Goal: Use online tool/utility: Utilize a website feature to perform a specific function

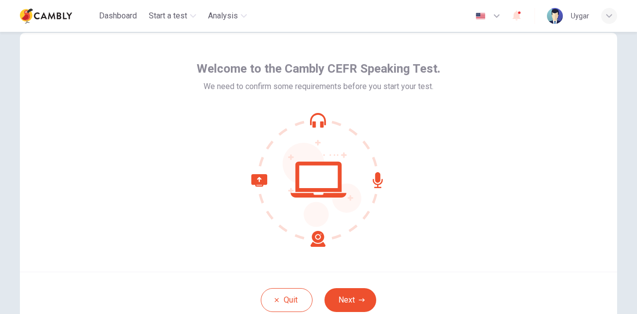
scroll to position [50, 0]
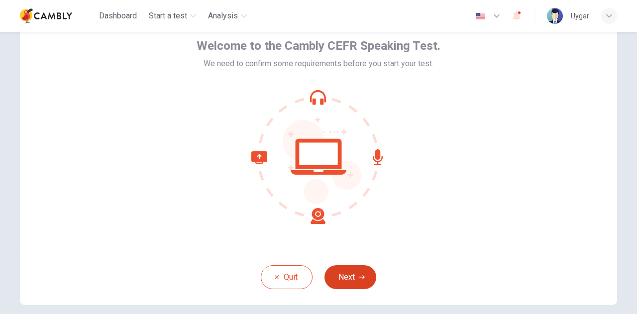
click at [353, 271] on button "Next" at bounding box center [350, 277] width 52 height 24
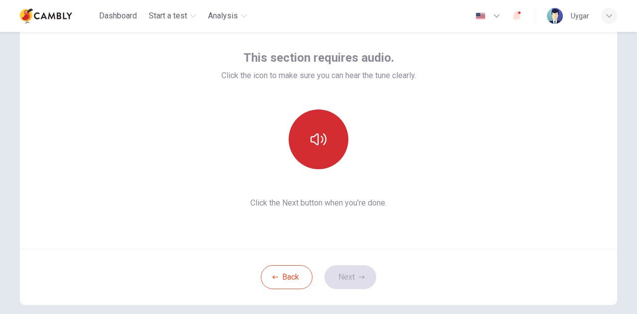
click at [313, 146] on icon "button" at bounding box center [318, 139] width 16 height 16
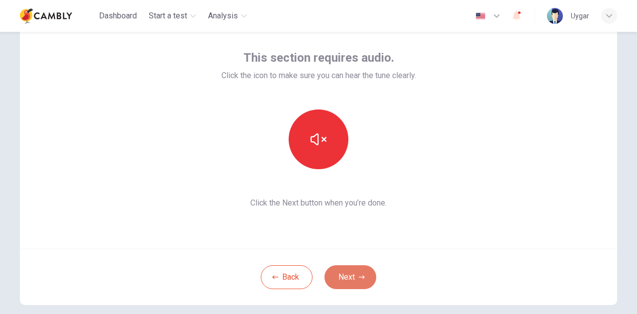
click at [363, 274] on button "Next" at bounding box center [350, 277] width 52 height 24
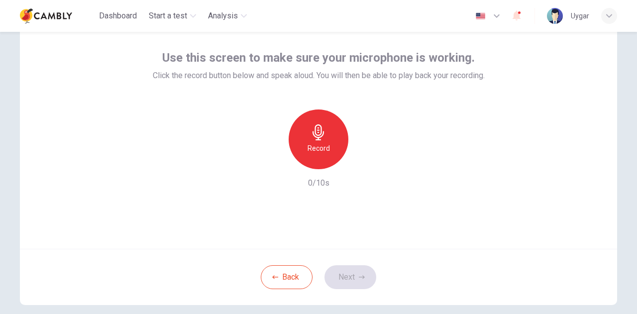
click at [314, 136] on icon "button" at bounding box center [318, 132] width 16 height 16
click at [363, 161] on icon "button" at bounding box center [365, 161] width 4 height 6
click at [353, 272] on button "Next" at bounding box center [350, 277] width 52 height 24
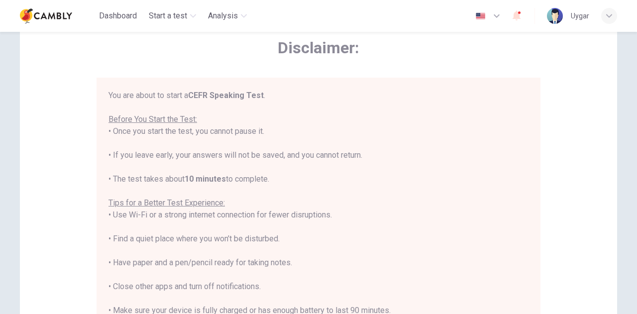
scroll to position [11, 0]
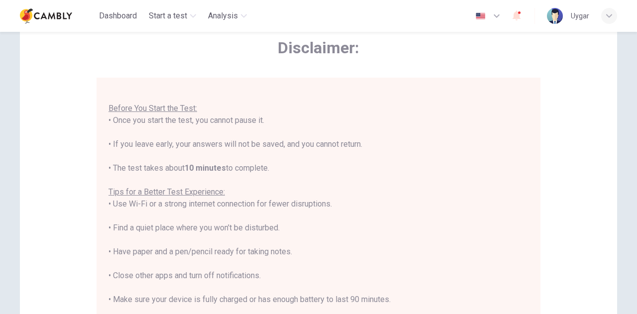
click at [427, 217] on div "You are about to start a CEFR Speaking Test . Before You Start the Test: • Once…" at bounding box center [318, 216] width 420 height 275
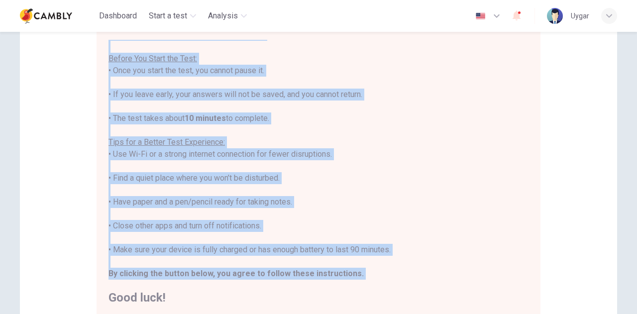
drag, startPoint x: 108, startPoint y: 44, endPoint x: 361, endPoint y: 284, distance: 348.6
click at [361, 284] on div "You are about to start a CEFR Speaking Test . Before You Start the Test: • Once…" at bounding box center [318, 166] width 420 height 275
copy div "You are about to start a CEFR Speaking Test . Before You Start the Test: • Once…"
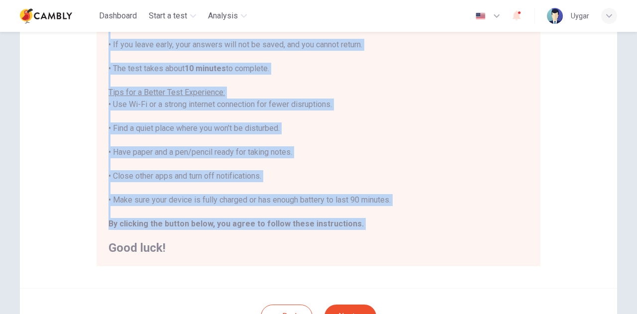
scroll to position [199, 0]
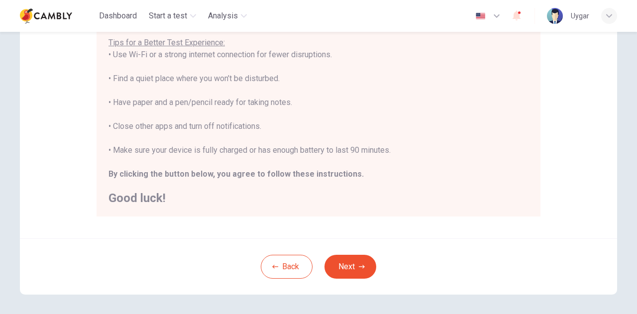
click at [407, 209] on div "You are about to start a CEFR Speaking Test . Before You Start the Test: • Once…" at bounding box center [318, 72] width 444 height 288
click at [366, 260] on button "Next" at bounding box center [350, 267] width 52 height 24
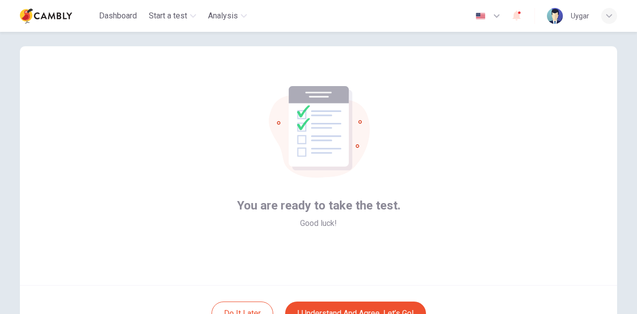
scroll to position [50, 0]
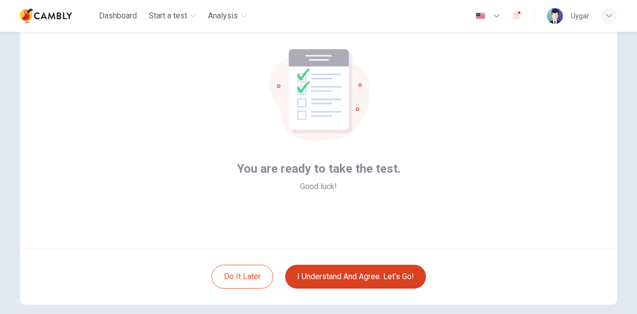
click at [333, 277] on button "I understand and agree. Let’s go!" at bounding box center [355, 277] width 141 height 24
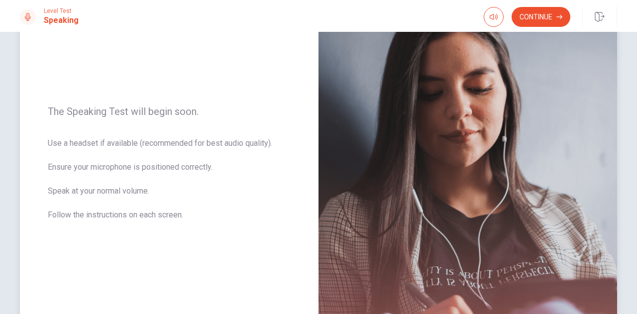
scroll to position [50, 0]
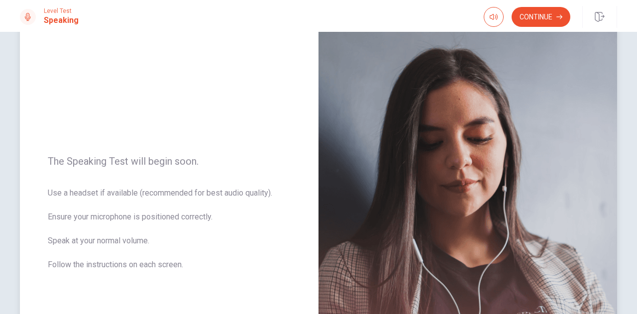
drag, startPoint x: 183, startPoint y: 264, endPoint x: 55, endPoint y: 163, distance: 163.3
click at [56, 165] on div "The Speaking Test will begin soon. Use a headset if available (recommended for …" at bounding box center [169, 219] width 298 height 434
drag, startPoint x: 49, startPoint y: 157, endPoint x: 124, endPoint y: 216, distance: 96.3
click at [124, 216] on div "The Speaking Test will begin soon. Use a headset if available (recommended for …" at bounding box center [169, 219] width 298 height 434
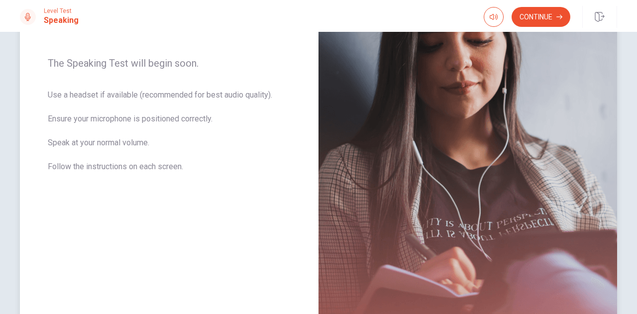
scroll to position [0, 0]
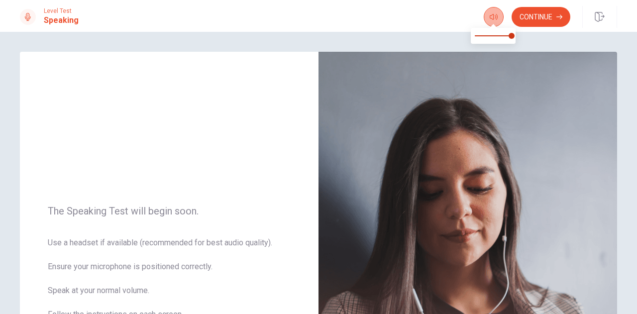
click at [495, 12] on button "button" at bounding box center [493, 17] width 20 height 20
click at [250, 145] on div "The Speaking Test will begin soon. Use a headset if available (recommended for …" at bounding box center [169, 269] width 298 height 434
click at [550, 21] on button "Continue" at bounding box center [540, 17] width 59 height 20
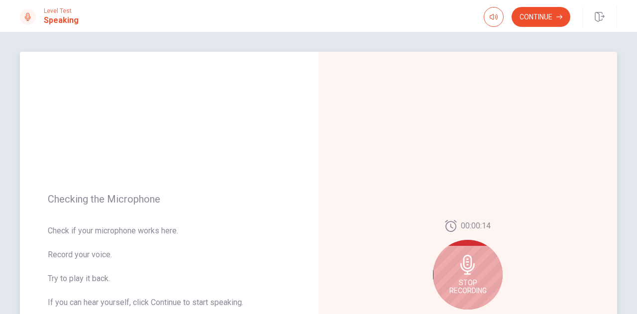
scroll to position [50, 0]
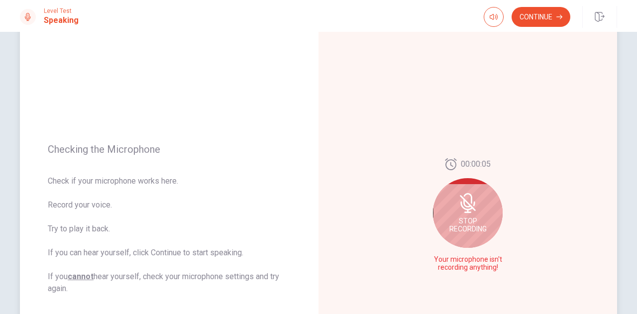
click at [482, 198] on div "Stop Recording" at bounding box center [468, 213] width 70 height 70
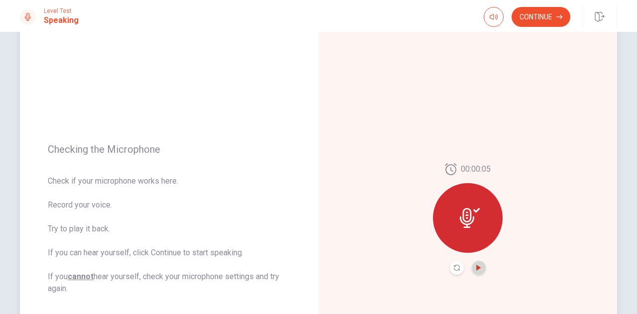
click at [478, 268] on icon "Play Audio" at bounding box center [478, 268] width 6 height 6
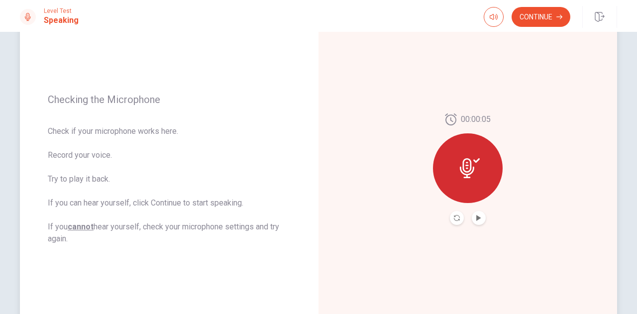
click at [468, 173] on icon at bounding box center [467, 168] width 14 height 20
click at [456, 211] on button "Record Again" at bounding box center [457, 218] width 14 height 14
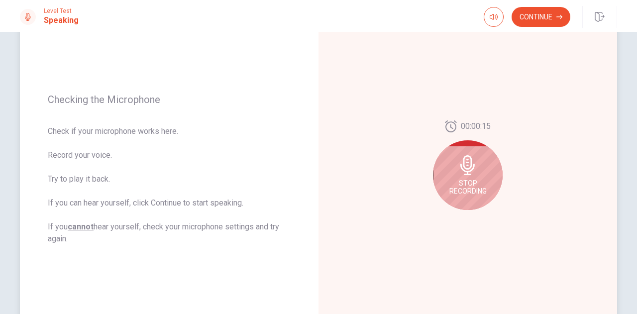
click at [467, 173] on icon at bounding box center [468, 165] width 20 height 20
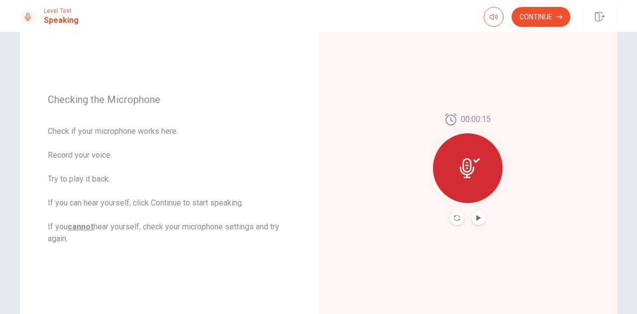
click at [450, 220] on button "Record Again" at bounding box center [457, 218] width 14 height 14
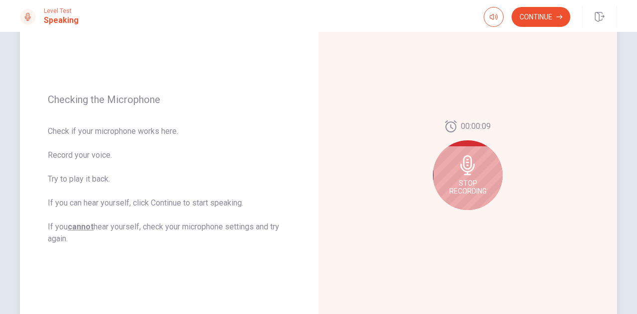
drag, startPoint x: 77, startPoint y: 194, endPoint x: 101, endPoint y: 209, distance: 29.3
click at [101, 209] on span "Check if your microphone works here. Record your voice. Try to play it back. If…" at bounding box center [169, 184] width 243 height 119
click at [106, 203] on span "Check if your microphone works here. Record your voice. Try to play it back. If…" at bounding box center [169, 184] width 243 height 119
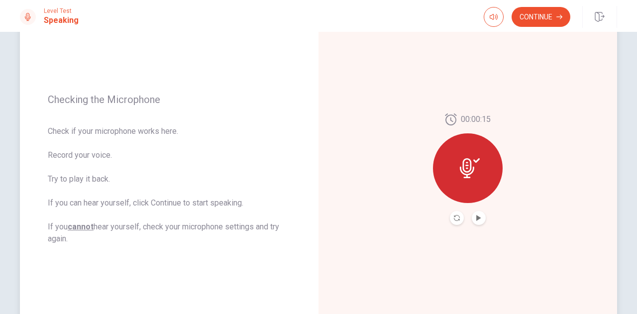
click at [484, 214] on div "00:00:15" at bounding box center [468, 168] width 70 height 111
click at [480, 214] on button "Play Audio" at bounding box center [478, 218] width 14 height 14
click at [522, 18] on button "Continue" at bounding box center [540, 17] width 59 height 20
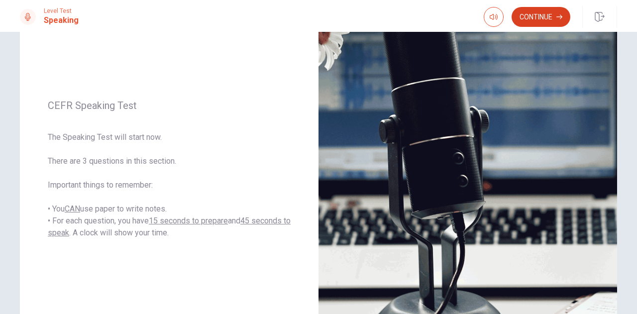
click at [542, 18] on button "Continue" at bounding box center [540, 17] width 59 height 20
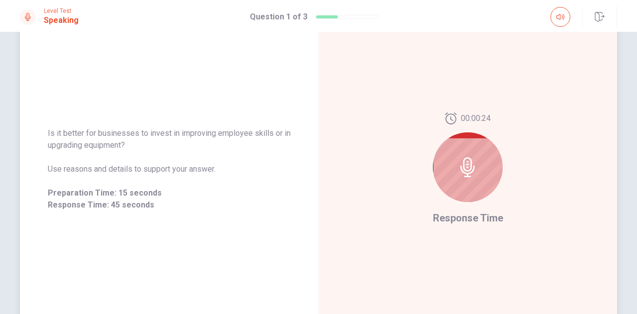
click at [483, 156] on div at bounding box center [468, 167] width 70 height 70
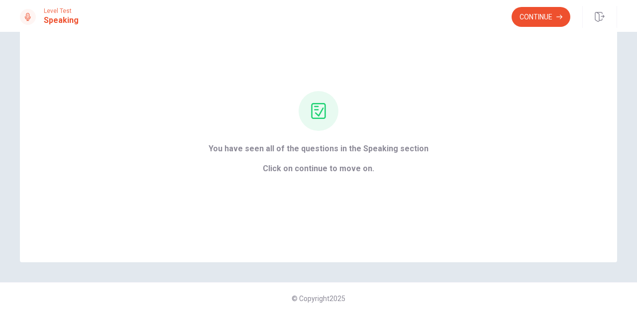
scroll to position [48, 0]
click at [327, 171] on span "Click on continue to move on." at bounding box center [318, 169] width 220 height 12
click at [306, 104] on div at bounding box center [318, 112] width 40 height 40
click at [532, 20] on button "Continue" at bounding box center [540, 17] width 59 height 20
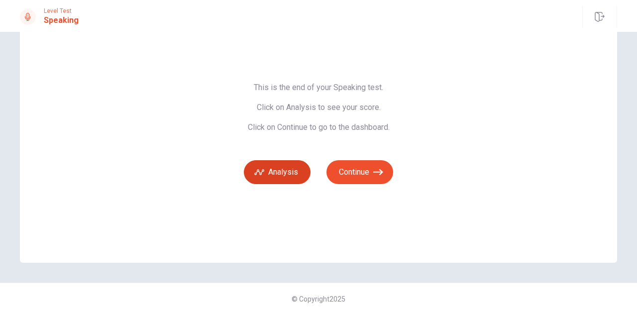
click at [283, 162] on button "Analysis" at bounding box center [277, 172] width 67 height 24
